Goal: Browse casually

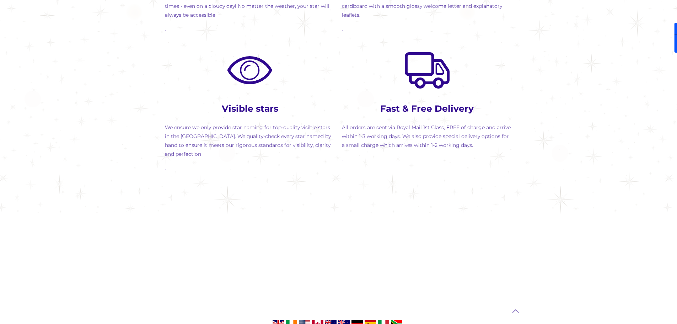
scroll to position [936, 0]
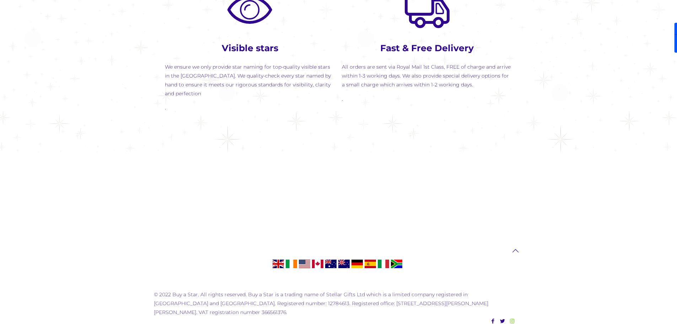
click at [514, 317] on icon at bounding box center [512, 320] width 7 height 7
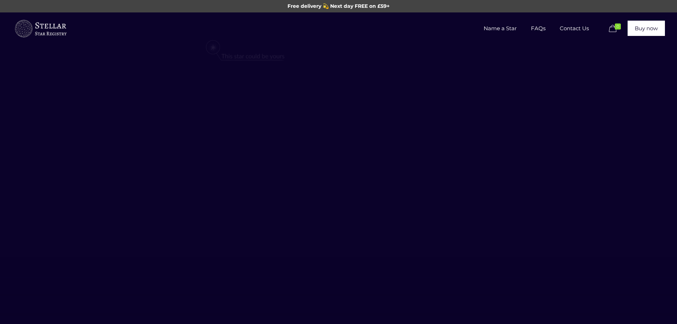
scroll to position [936, 0]
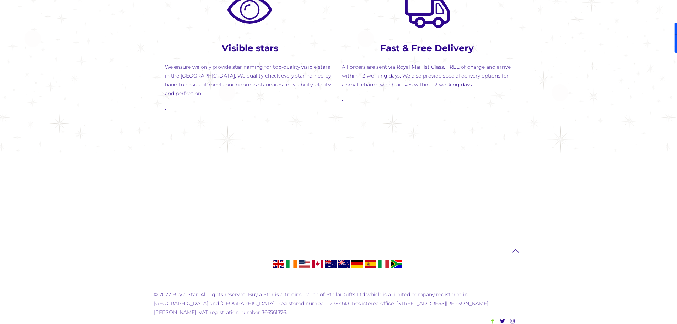
click at [495, 317] on icon at bounding box center [493, 320] width 7 height 7
